Goal: Information Seeking & Learning: Learn about a topic

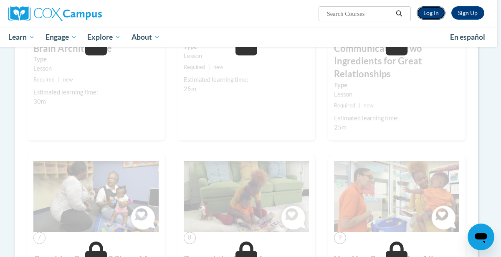
click at [431, 17] on link "Log In" at bounding box center [430, 12] width 29 height 13
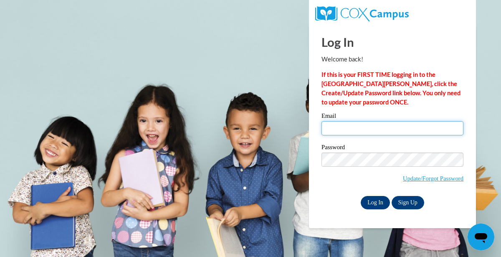
type input "Faithyfaith319@gmail.com"
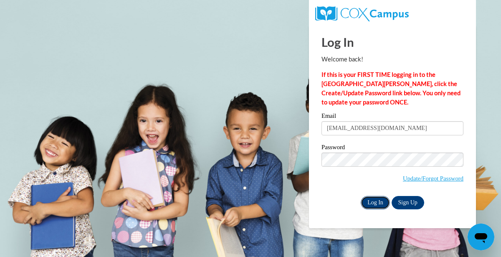
click at [375, 203] on input "Log In" at bounding box center [374, 202] width 29 height 13
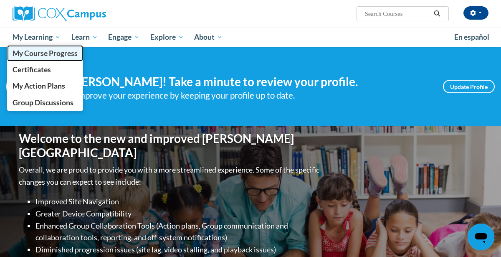
click at [45, 58] on link "My Course Progress" at bounding box center [45, 53] width 76 height 16
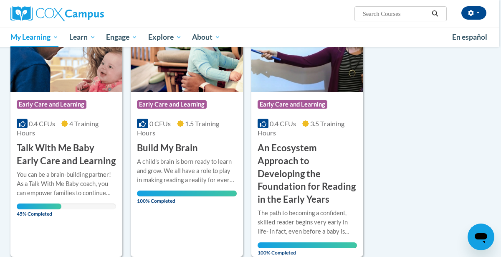
scroll to position [121, 1]
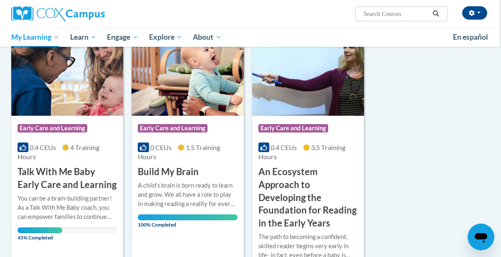
click at [45, 183] on h3 "Talk With Me Baby Early Care and Learning" at bounding box center [67, 178] width 99 height 26
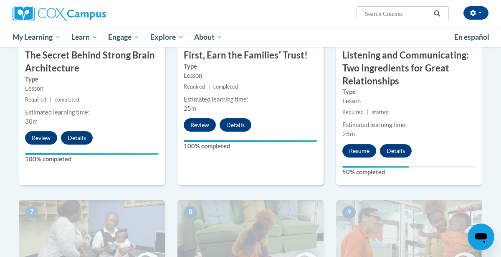
scroll to position [525, 0]
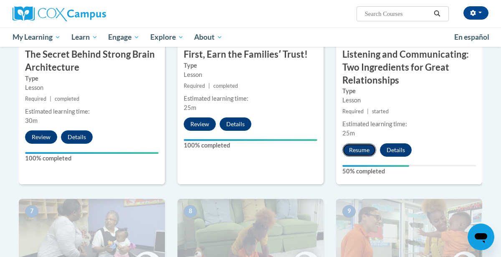
click at [353, 146] on button "Resume" at bounding box center [359, 149] width 34 height 13
